Goal: Check status: Check status

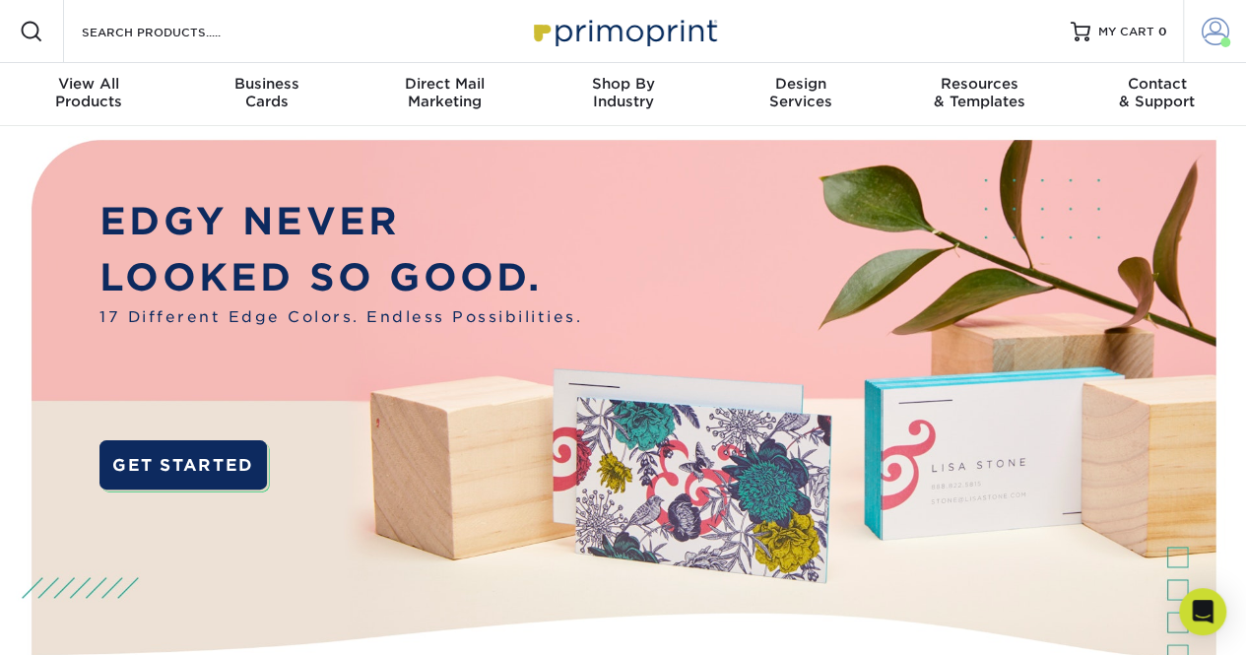
click at [1210, 34] on span at bounding box center [1216, 32] width 28 height 28
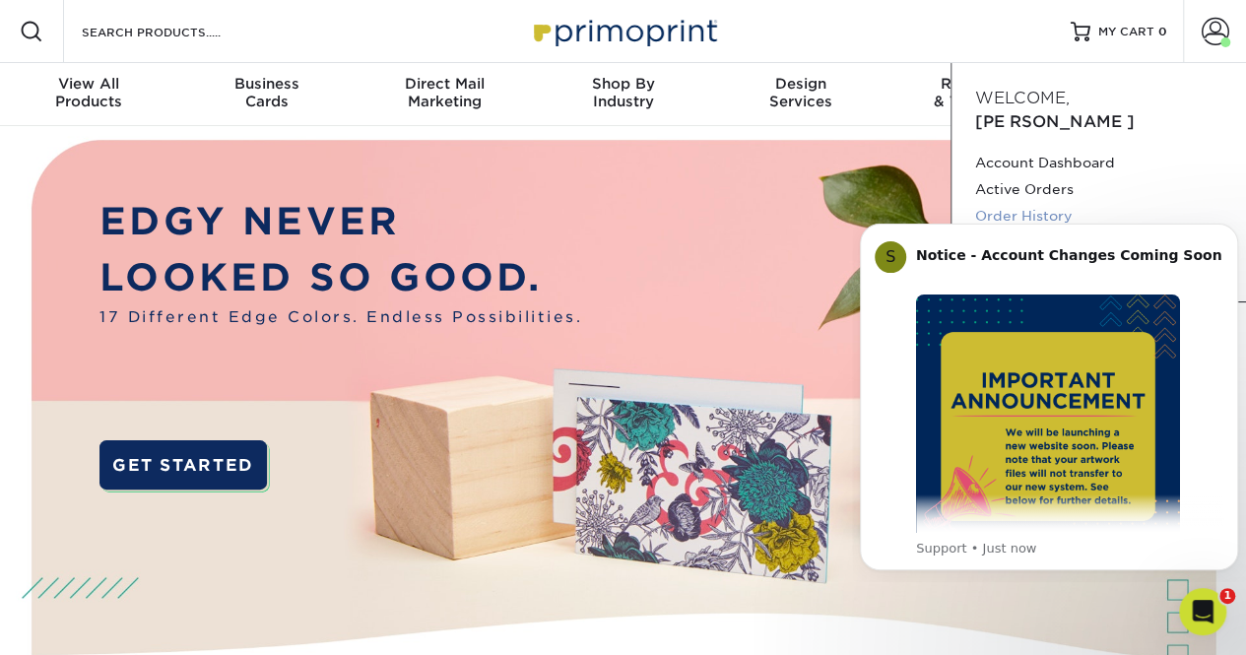
click at [1037, 203] on link "Order History" at bounding box center [1098, 216] width 247 height 27
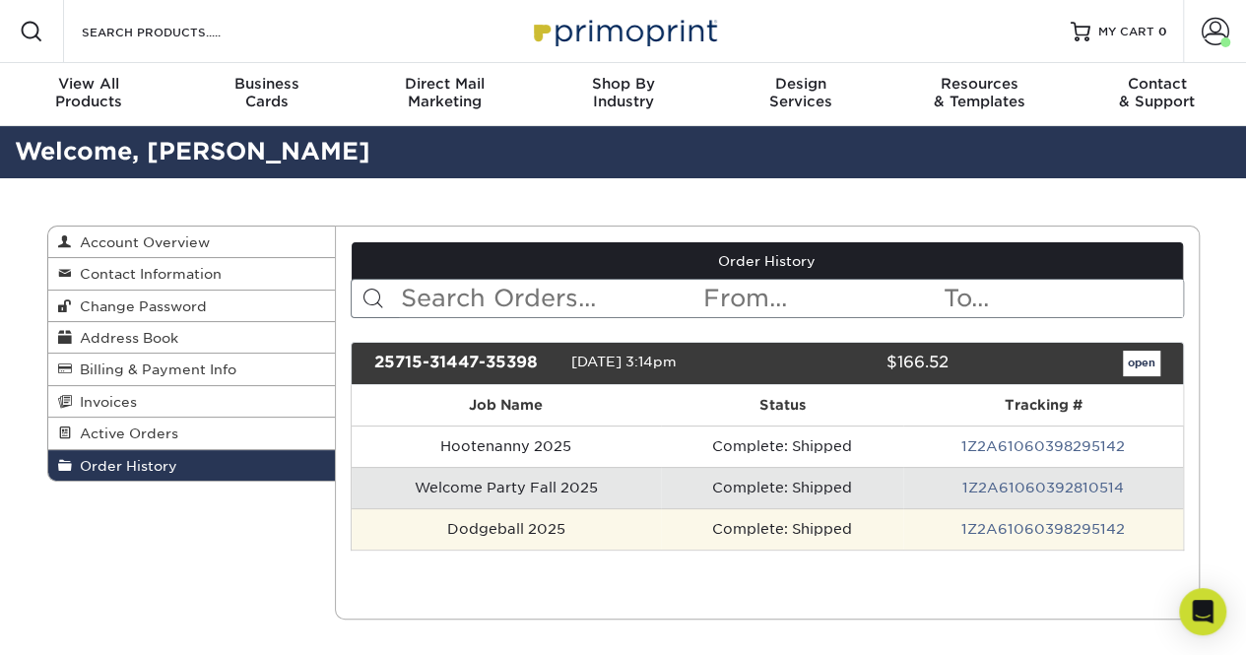
click at [621, 517] on td "Dodgeball 2025" at bounding box center [506, 528] width 309 height 41
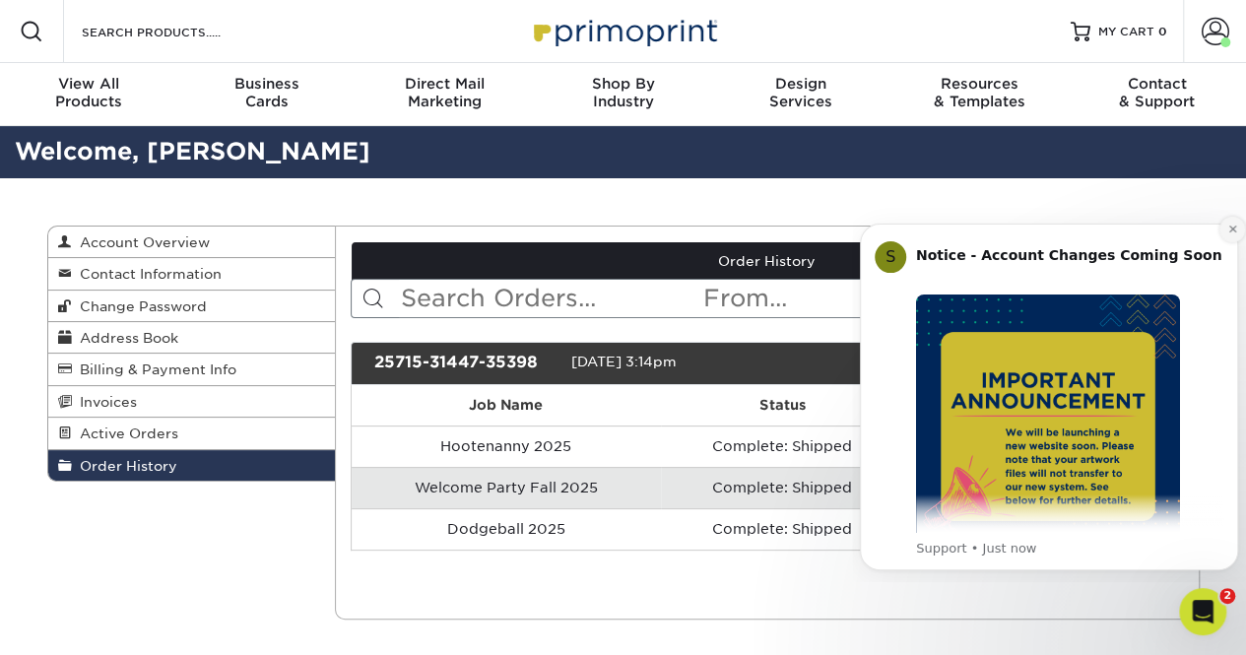
click at [1231, 222] on button "Dismiss notification" at bounding box center [1232, 230] width 26 height 26
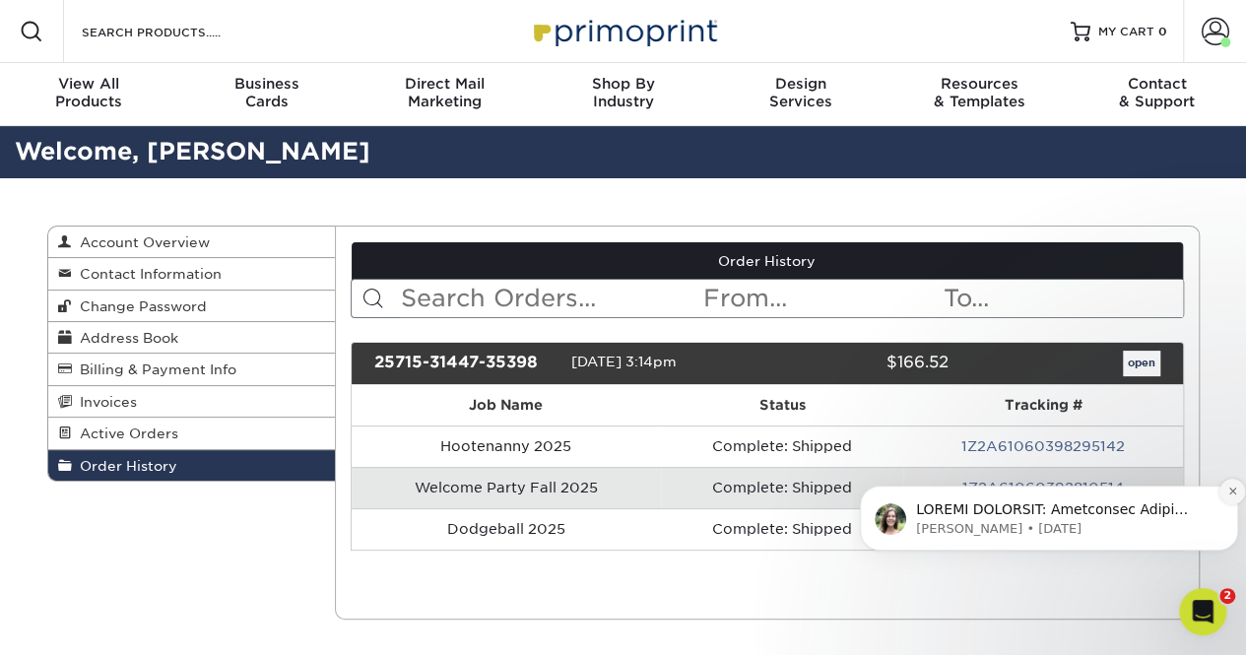
click at [1231, 489] on icon "Dismiss notification" at bounding box center [1232, 491] width 11 height 11
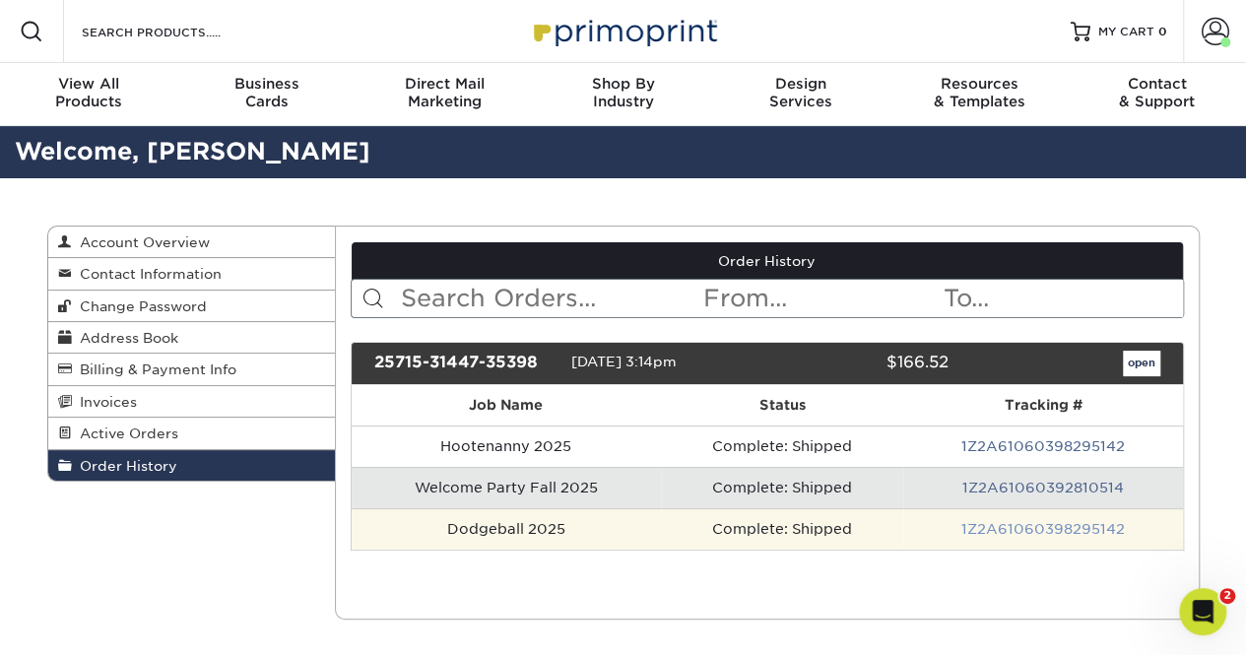
click at [1036, 525] on link "1Z2A61060398295142" at bounding box center [1043, 529] width 164 height 16
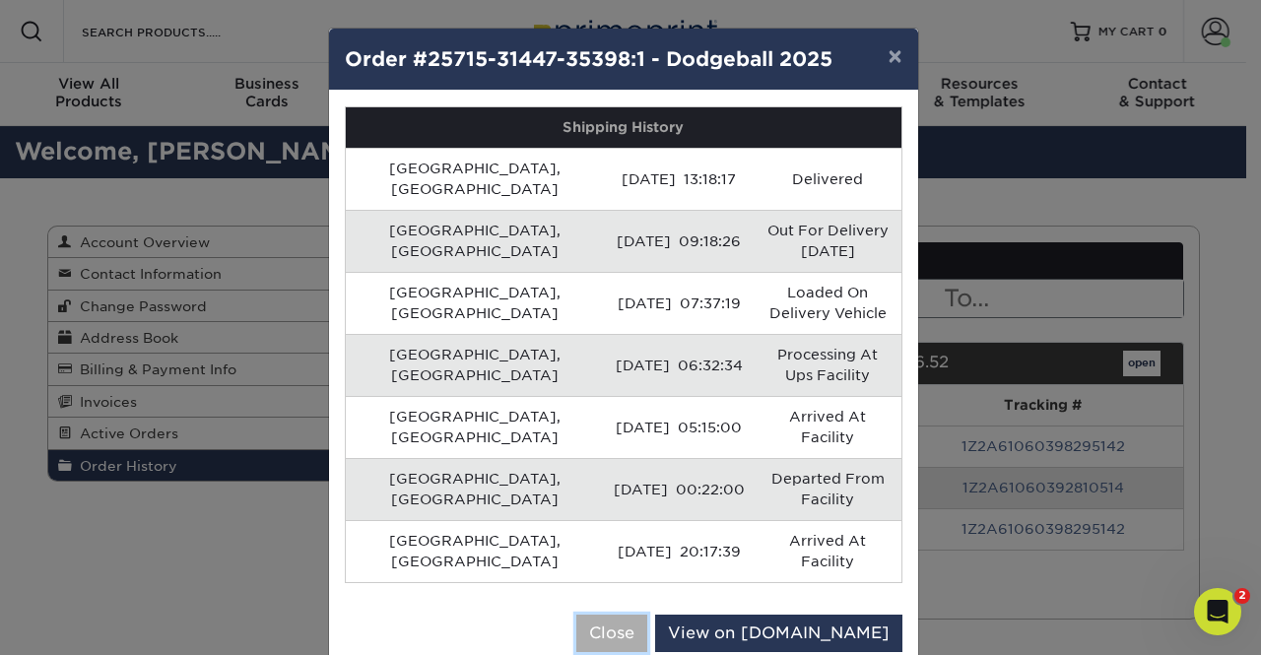
click at [647, 615] on button "Close" at bounding box center [611, 633] width 71 height 37
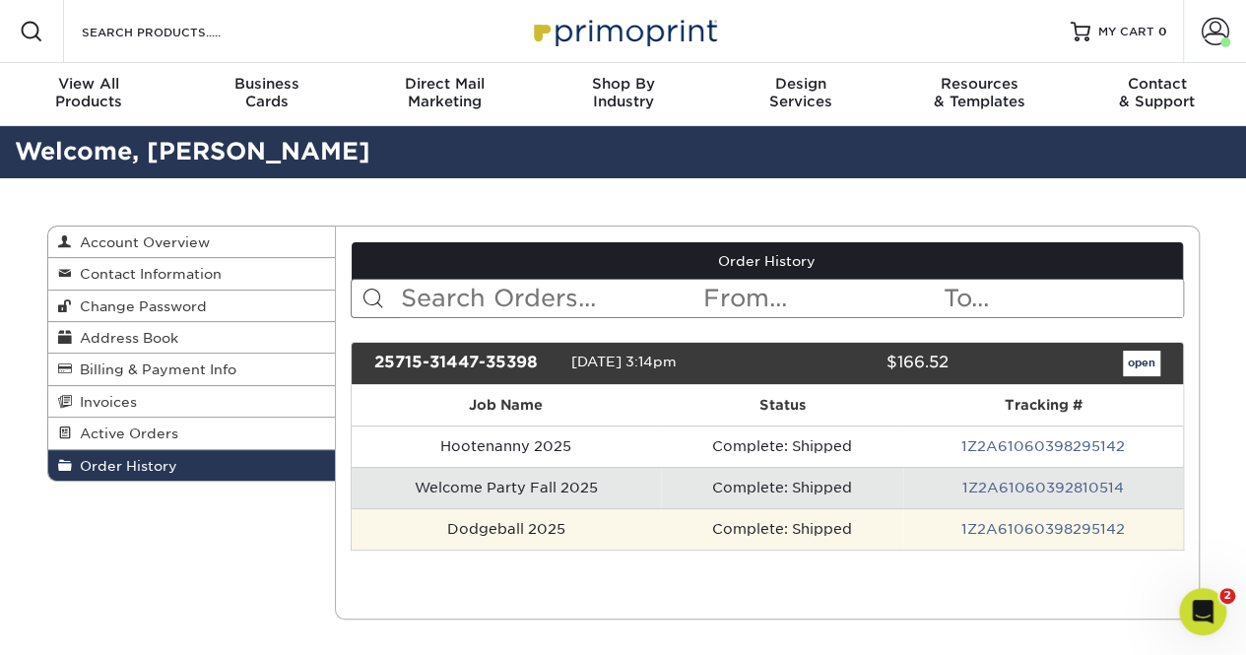
click at [494, 526] on td "Dodgeball 2025" at bounding box center [506, 528] width 309 height 41
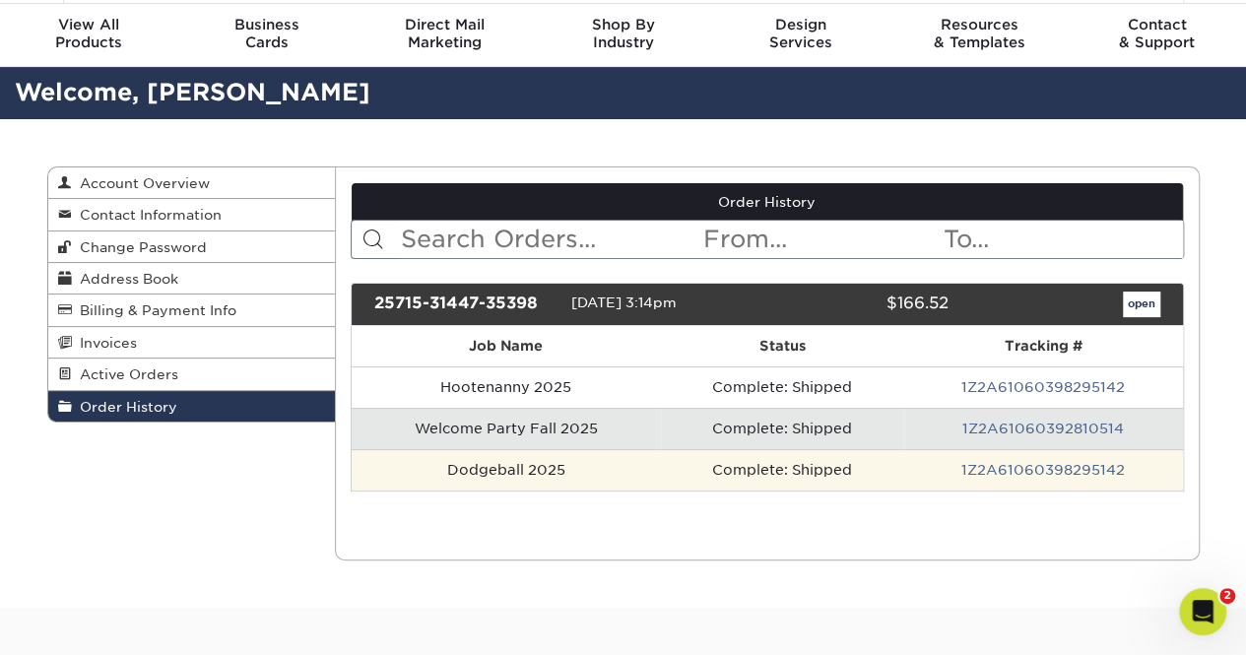
scroll to position [51, 0]
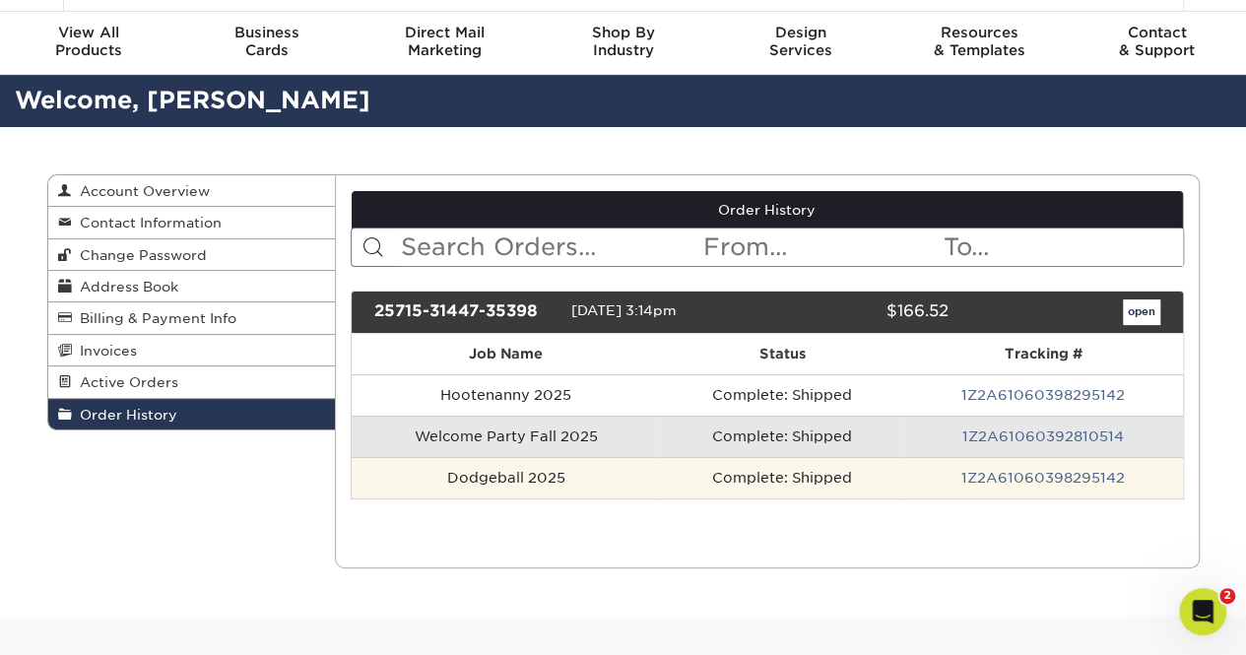
click at [574, 483] on td "Dodgeball 2025" at bounding box center [506, 477] width 309 height 41
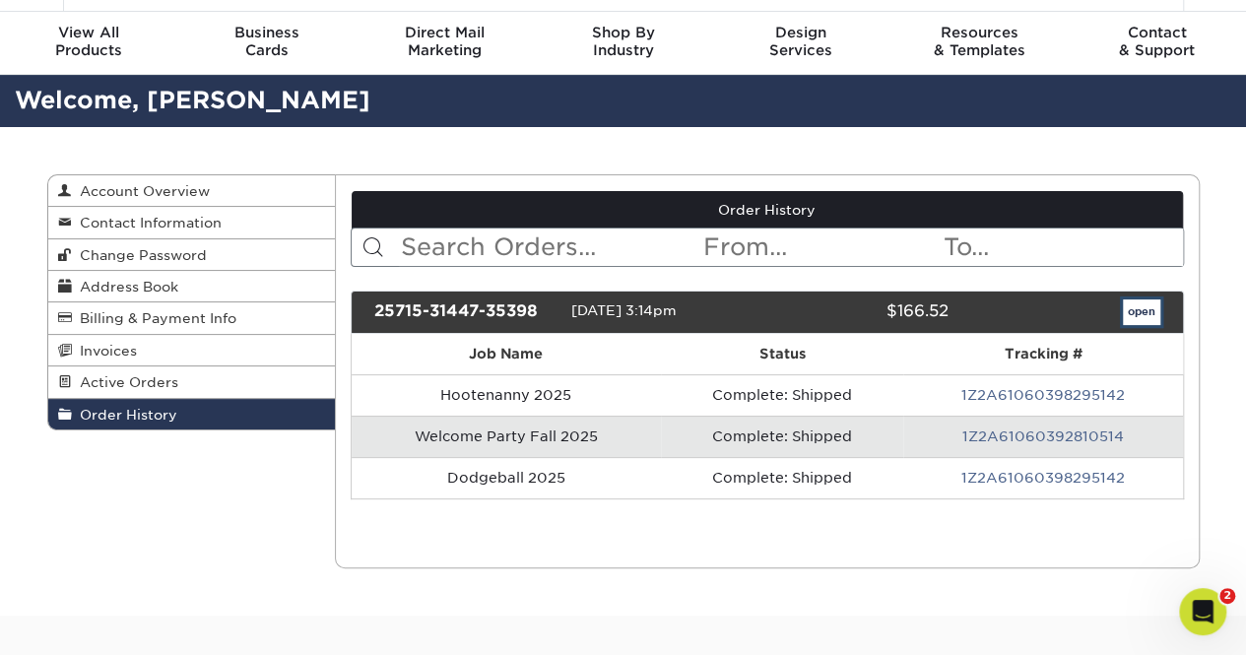
click at [1130, 311] on link "open" at bounding box center [1141, 312] width 37 height 26
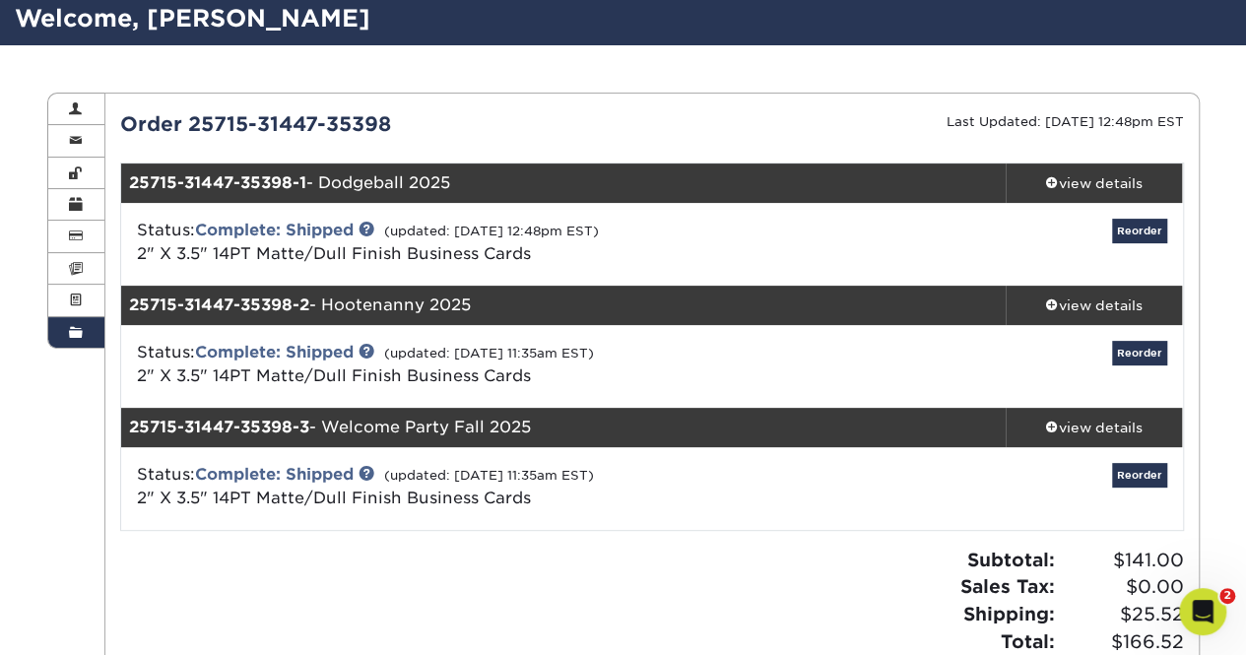
scroll to position [134, 0]
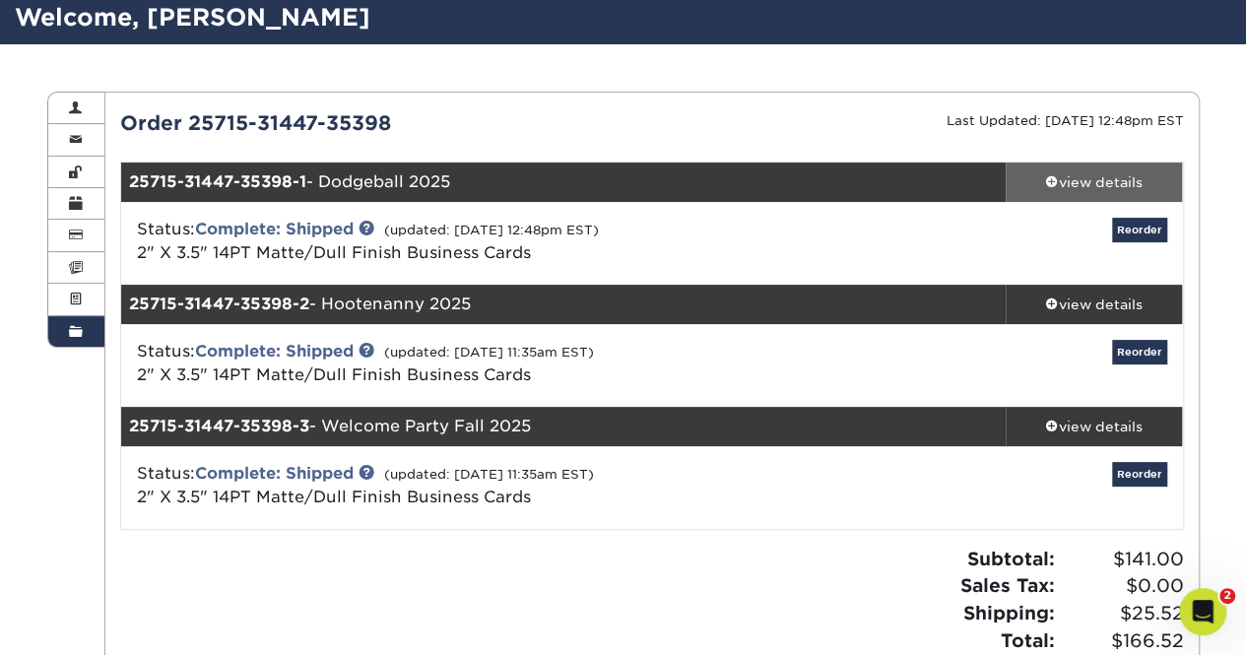
click at [1117, 176] on div "view details" at bounding box center [1094, 182] width 177 height 20
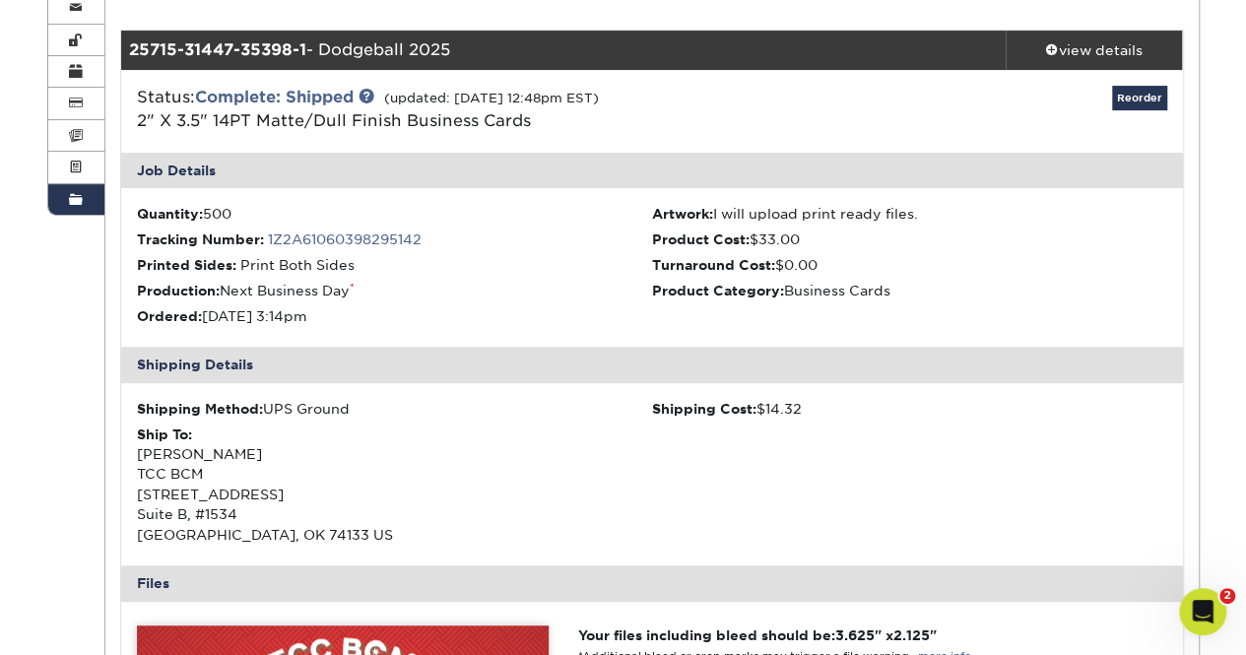
scroll to position [272, 0]
